Goal: Task Accomplishment & Management: Use online tool/utility

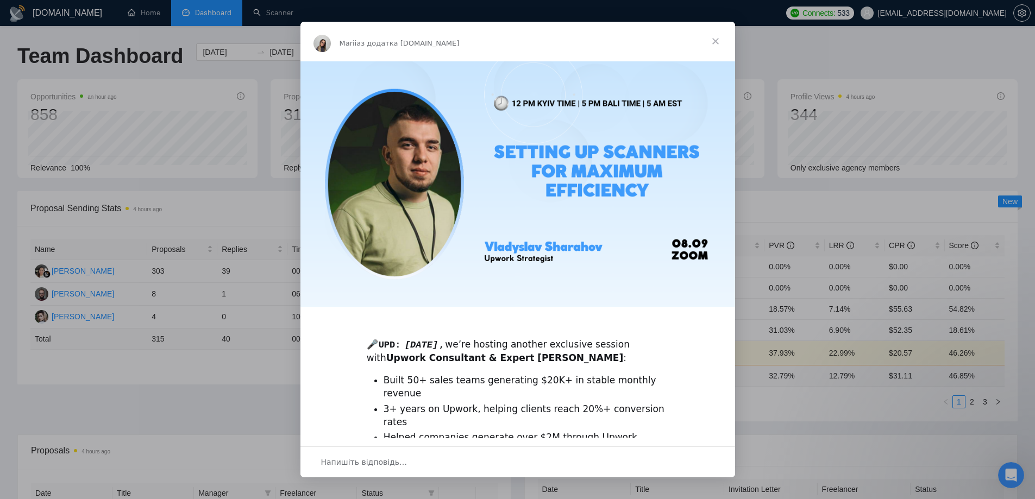
click at [720, 41] on span "Закрити" at bounding box center [715, 41] width 39 height 39
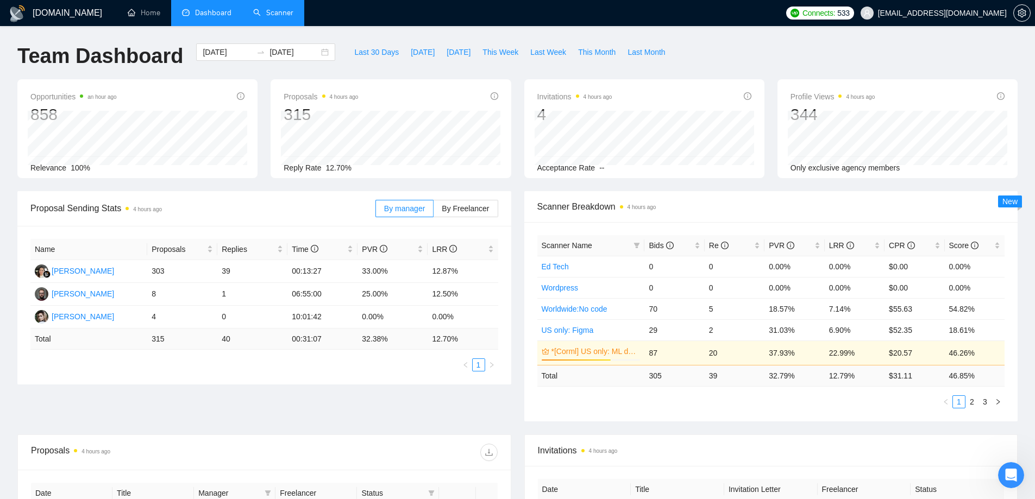
click at [264, 8] on link "Scanner" at bounding box center [273, 12] width 40 height 9
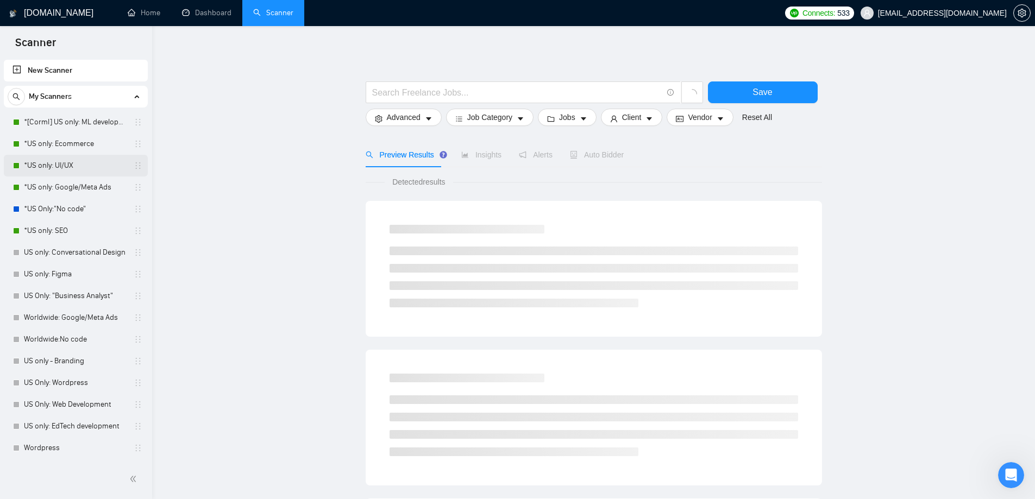
click at [83, 160] on link "*US only: UI/UX" at bounding box center [75, 166] width 103 height 22
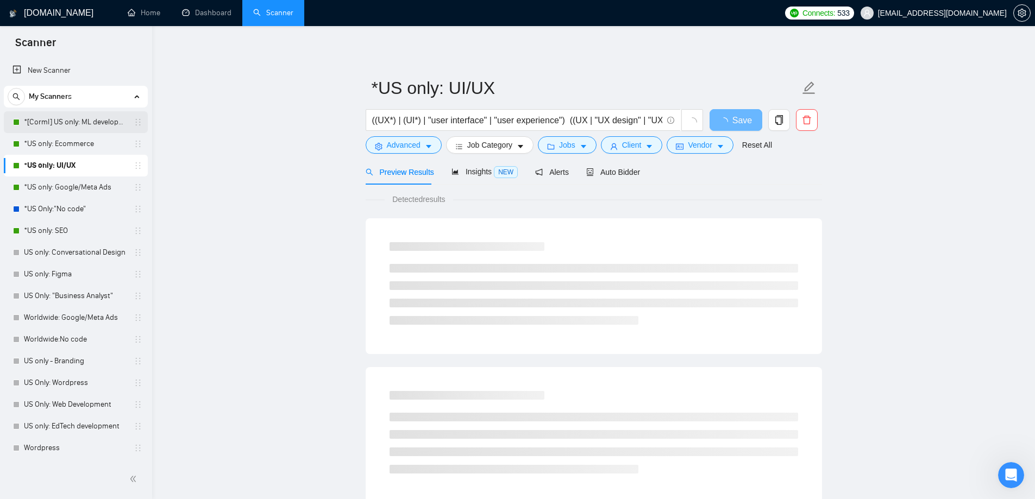
click at [86, 122] on link "*[Corml] US only: ML development" at bounding box center [75, 122] width 103 height 22
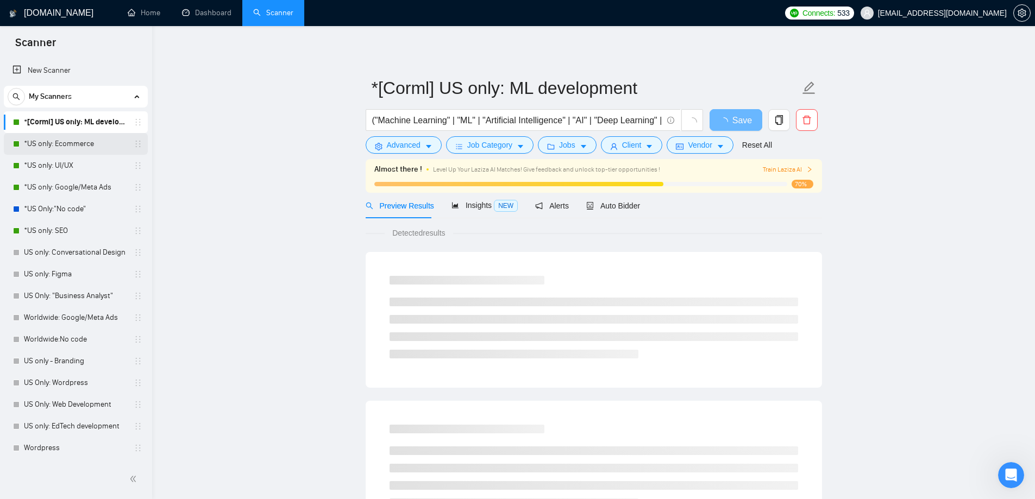
click at [84, 147] on link "*US only: Ecommerce" at bounding box center [75, 144] width 103 height 22
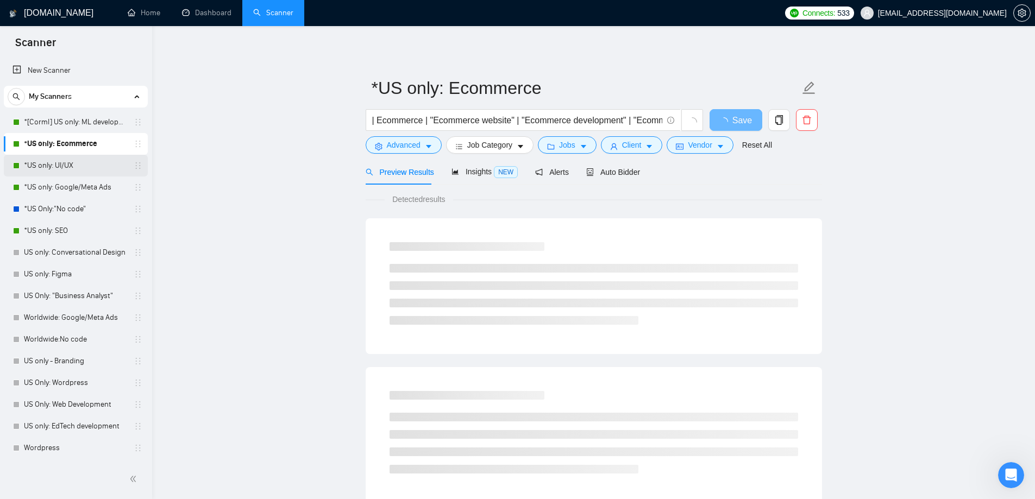
click at [74, 160] on link "*US only: UI/UX" at bounding box center [75, 166] width 103 height 22
click at [76, 184] on link "*US only: Google/Meta Ads" at bounding box center [75, 188] width 103 height 22
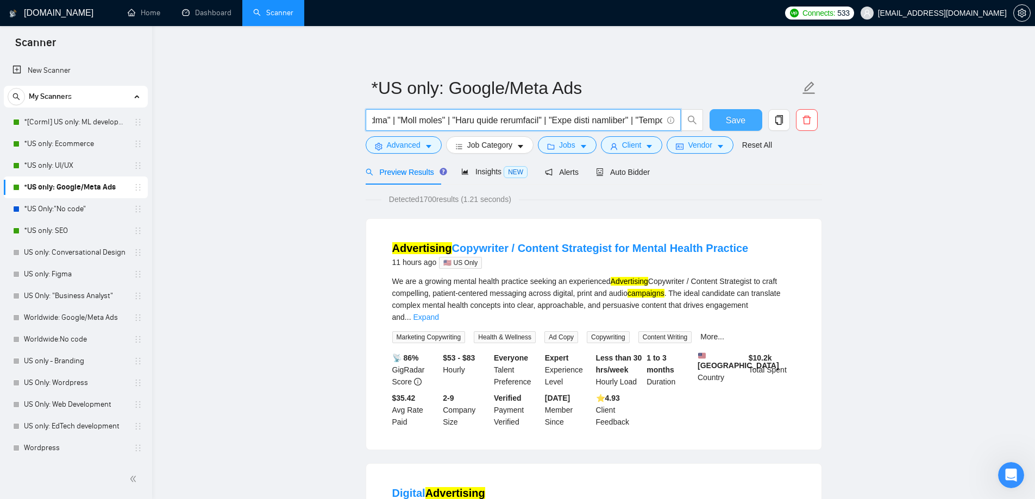
scroll to position [0, 4198]
drag, startPoint x: 372, startPoint y: 120, endPoint x: 733, endPoint y: 122, distance: 361.2
click at [733, 122] on div "Save" at bounding box center [591, 122] width 456 height 27
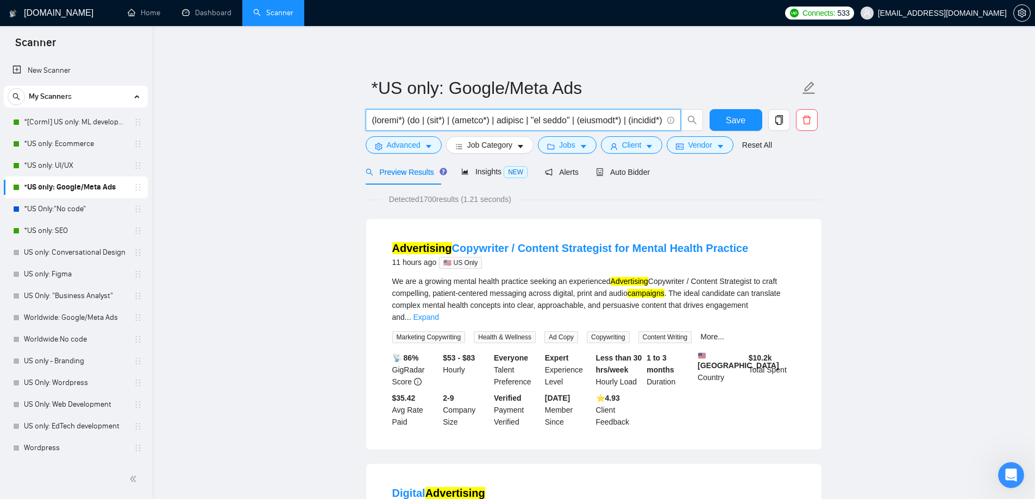
click at [450, 116] on input "text" at bounding box center [517, 121] width 290 height 14
paste input "(ad | (ads*) | (advert*) | adwords | "ad words" | (campaign*) | (compain*) | pp…"
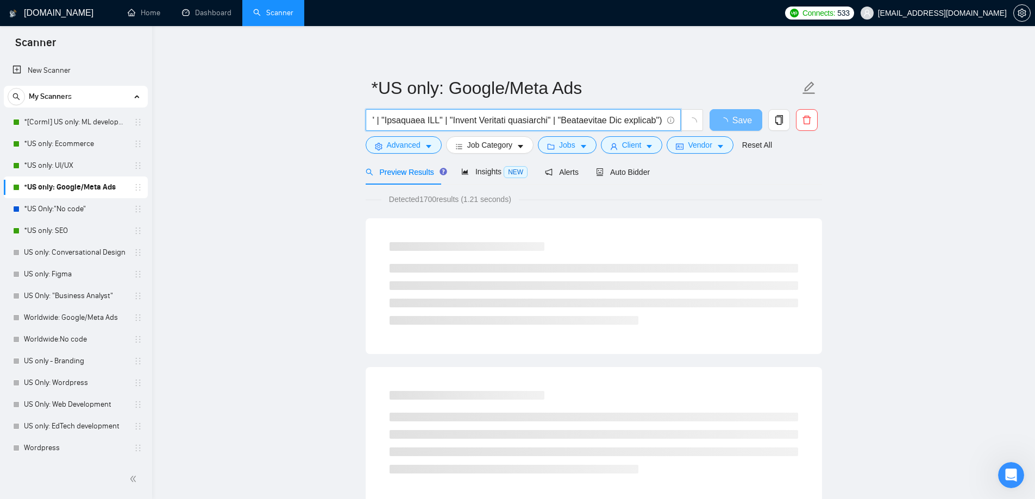
type input "(google*) (ad | (ads*) | (advert*) | adwords | "ad words" | (campaign*) | (comp…"
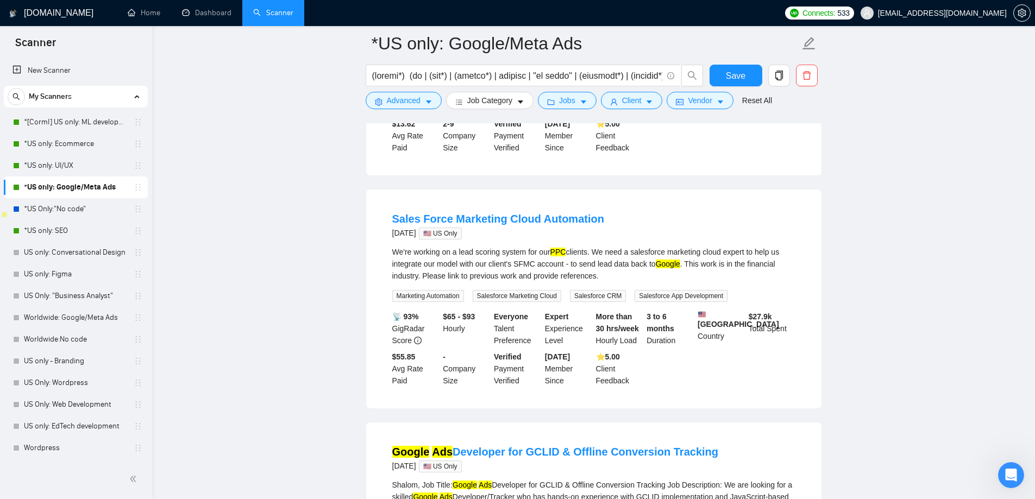
scroll to position [217, 0]
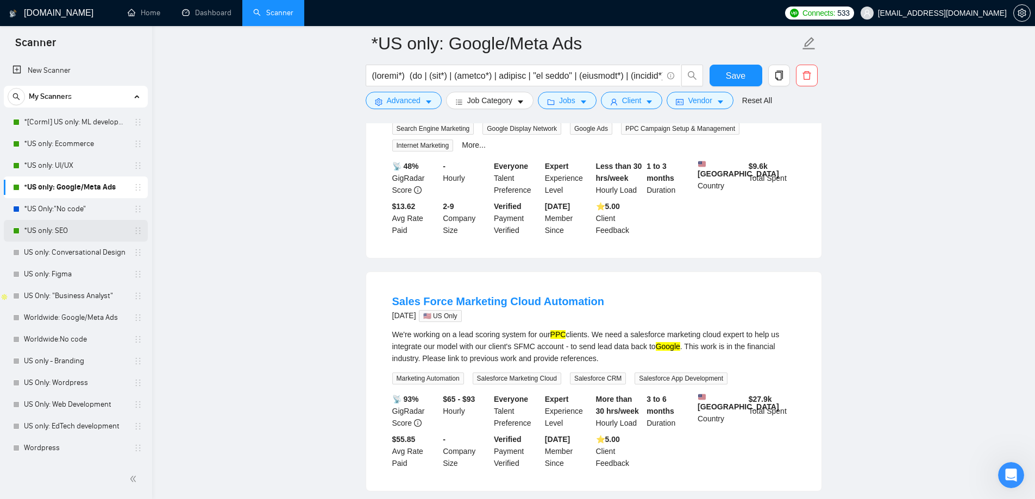
click at [62, 227] on link "*US only: SEO" at bounding box center [75, 231] width 103 height 22
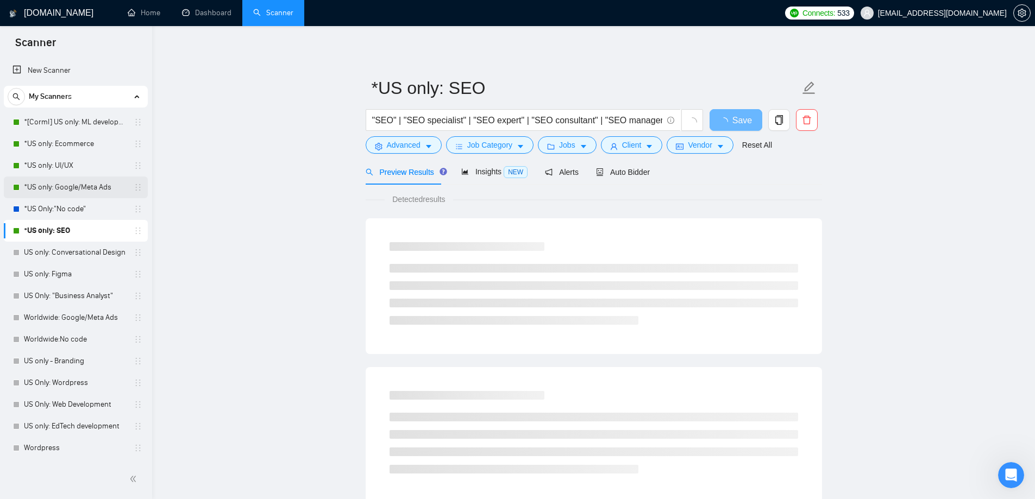
click at [64, 195] on link "*US only: Google/Meta Ads" at bounding box center [75, 188] width 103 height 22
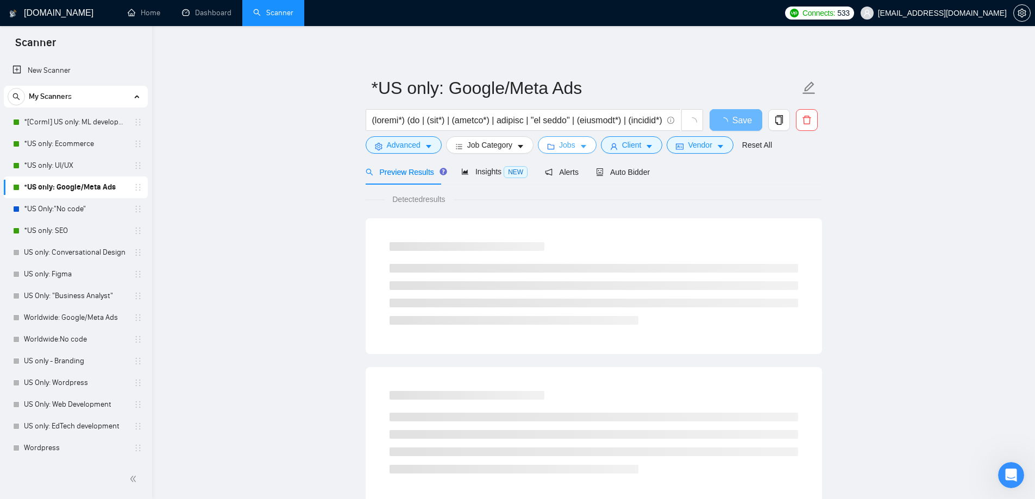
click at [580, 144] on icon "caret-down" at bounding box center [584, 147] width 8 height 8
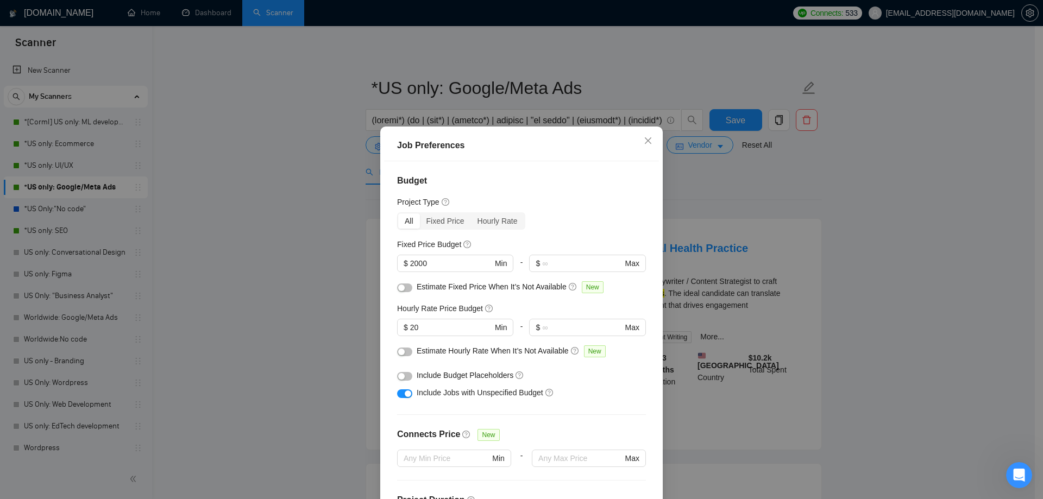
click at [750, 172] on div "Job Preferences Budget Project Type All Fixed Price Hourly Rate Fixed Price Bud…" at bounding box center [521, 249] width 1043 height 499
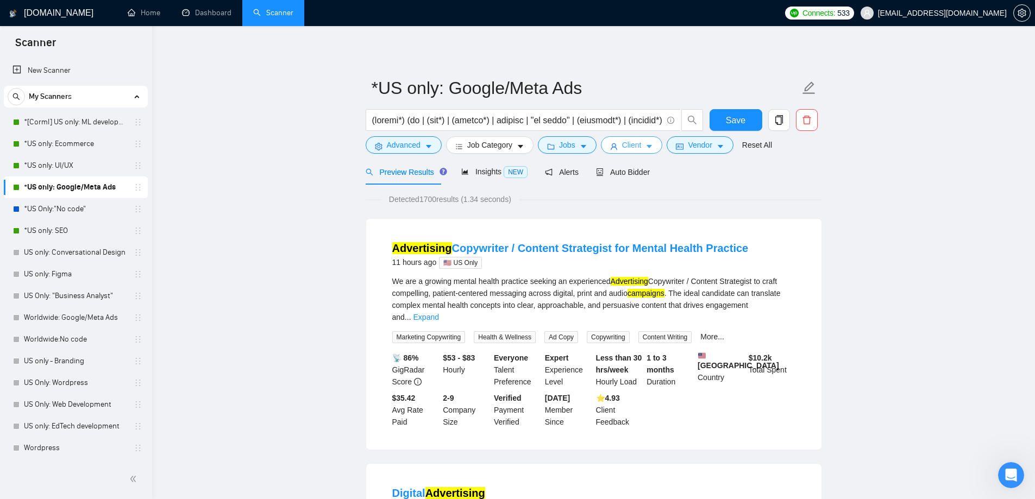
click at [617, 149] on button "Client" at bounding box center [632, 144] width 62 height 17
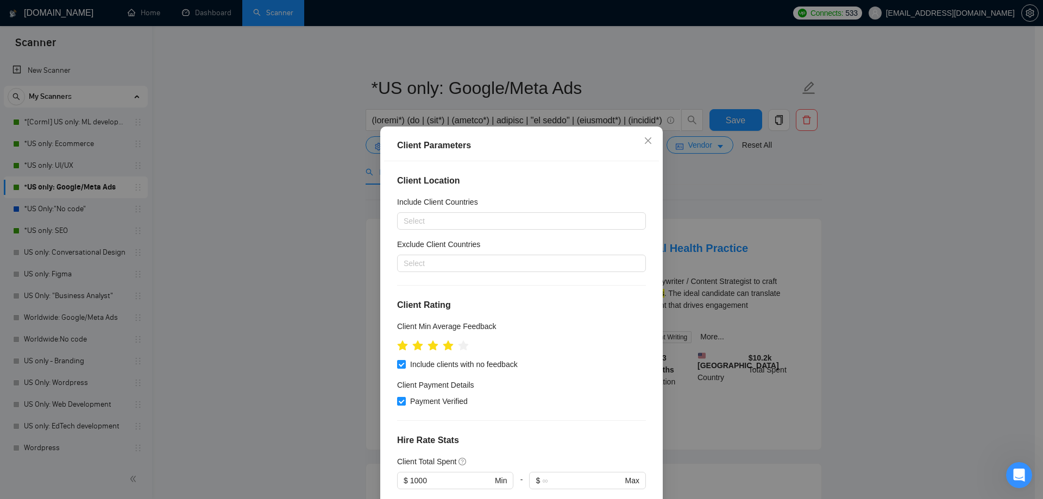
click at [733, 193] on div "Client Parameters Client Location Include Client Countries Select Exclude Clien…" at bounding box center [521, 249] width 1043 height 499
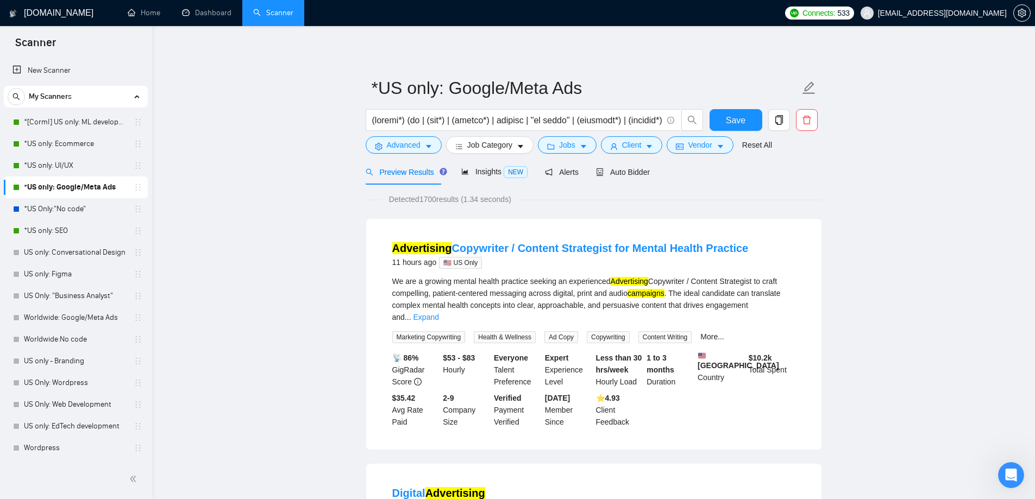
click at [62, 230] on link "*US only: SEO" at bounding box center [75, 231] width 103 height 22
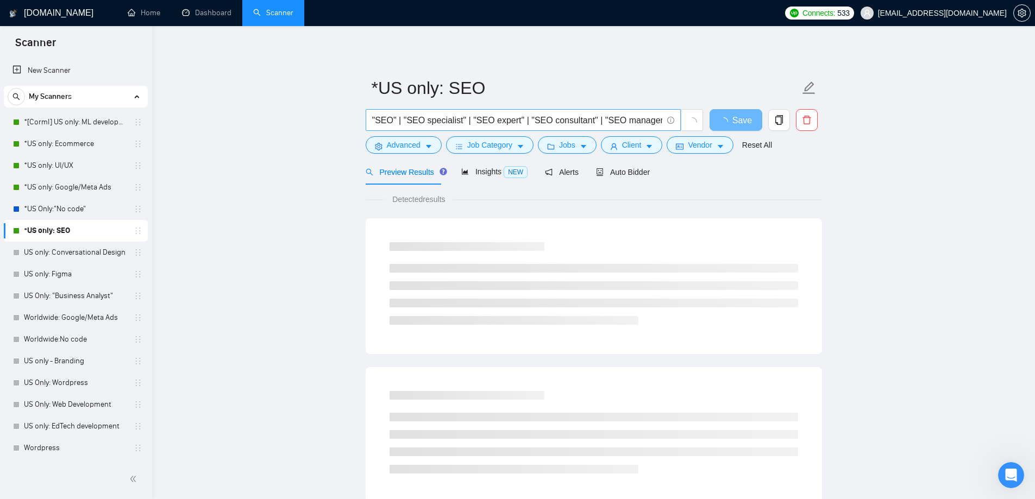
click at [474, 120] on input ""SEO" | "SEO specialist" | "SEO expert" | "SEO consultant" | "SEO manager" | "S…" at bounding box center [517, 121] width 290 height 14
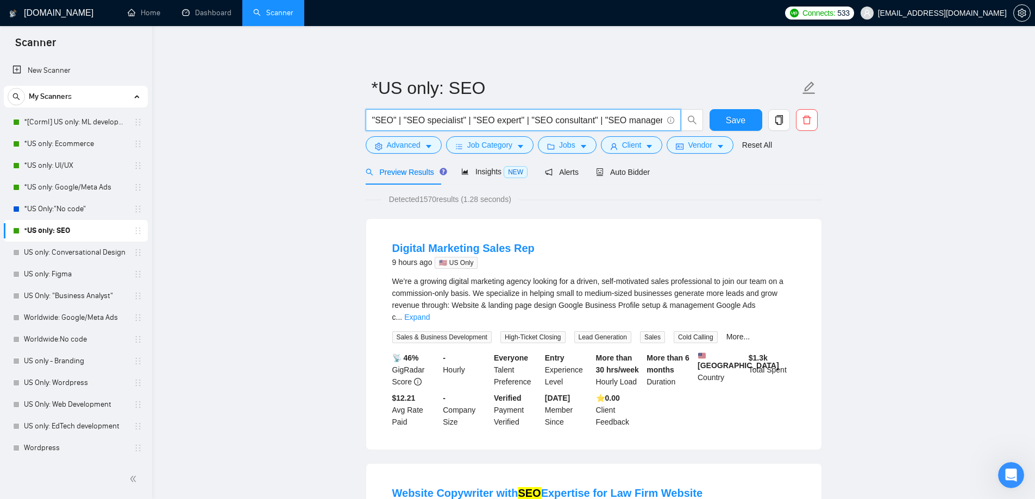
click at [492, 122] on input ""SEO" | "SEO specialist" | "SEO expert" | "SEO consultant" | "SEO manager" | "S…" at bounding box center [517, 121] width 290 height 14
paste input "("SEO" | "SEO specialist" | "SEO expert" | "SEO consultant" | "SEO manager" | "…"
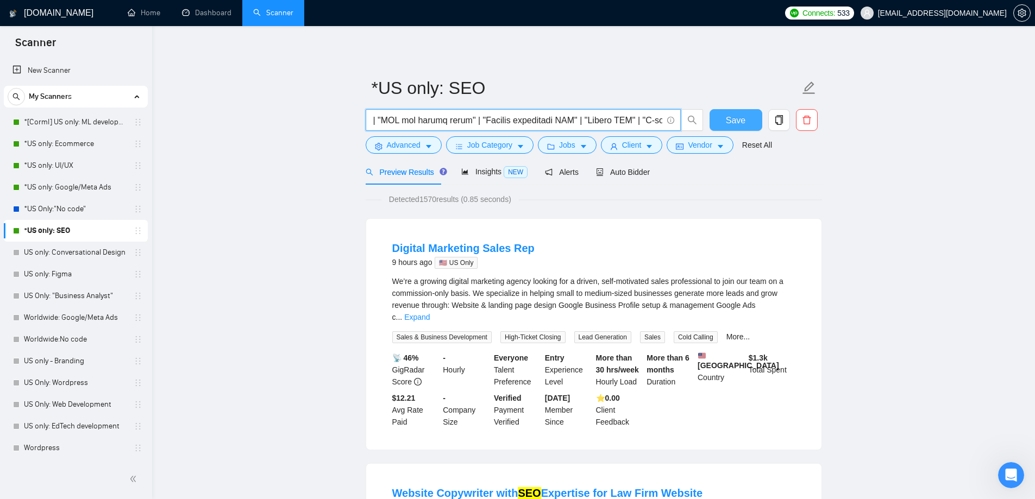
type input "("SEO" | "SEO specialist" | "SEO expert" | "SEO consultant" | "SEO manager" | "…"
click at [738, 114] on span "Save" at bounding box center [736, 121] width 20 height 14
drag, startPoint x: 393, startPoint y: 122, endPoint x: 325, endPoint y: 121, distance: 67.4
